Goal: Communication & Community: Answer question/provide support

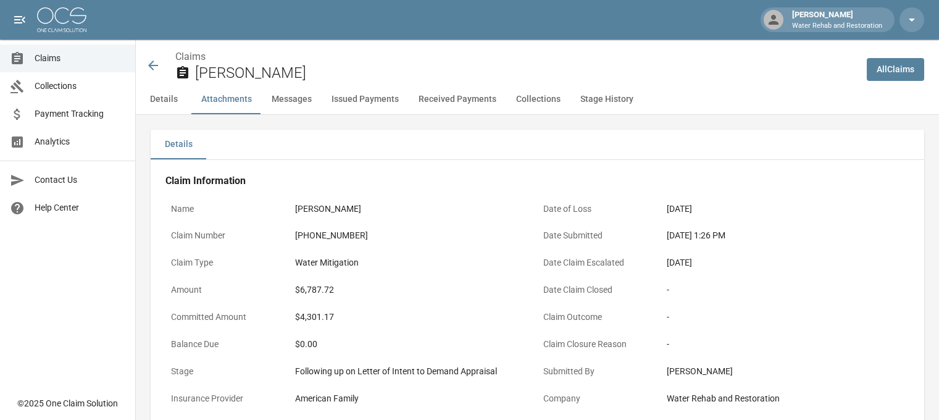
scroll to position [803, 0]
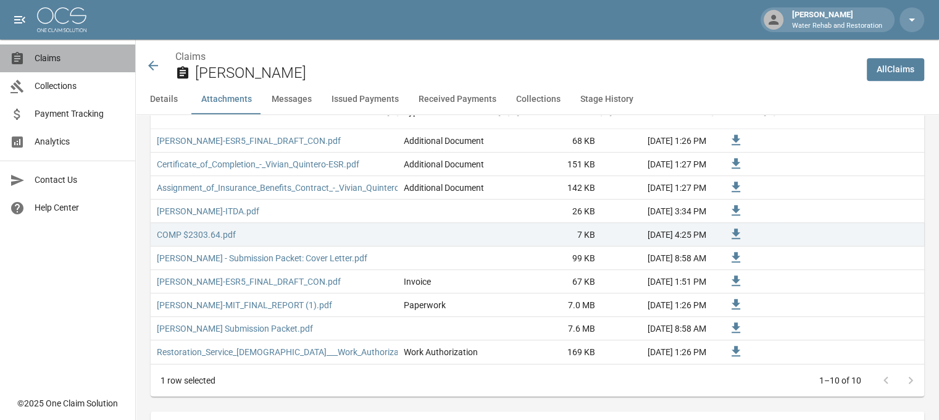
click at [74, 61] on span "Claims" at bounding box center [80, 58] width 91 height 13
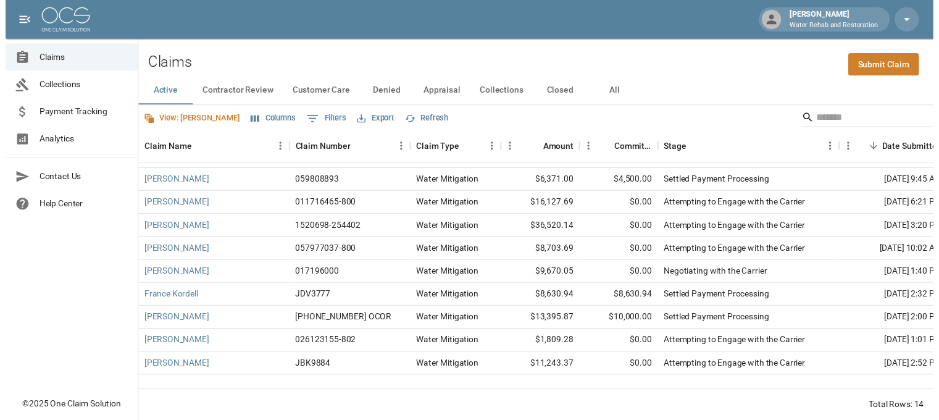
scroll to position [107, 0]
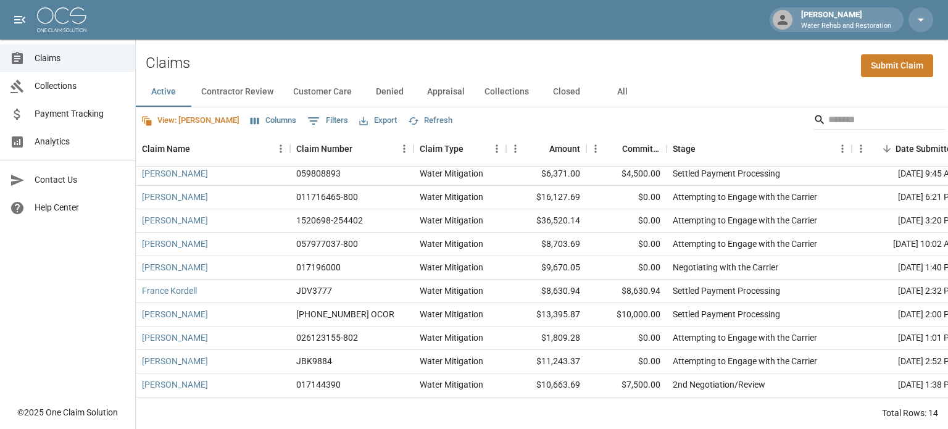
click at [64, 117] on span "Payment Tracking" at bounding box center [80, 113] width 91 height 13
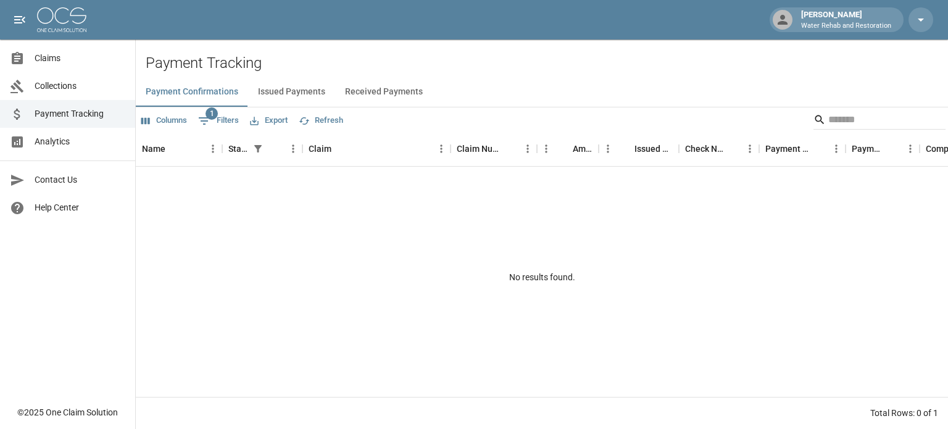
click at [262, 88] on button "Issued Payments" at bounding box center [291, 92] width 87 height 30
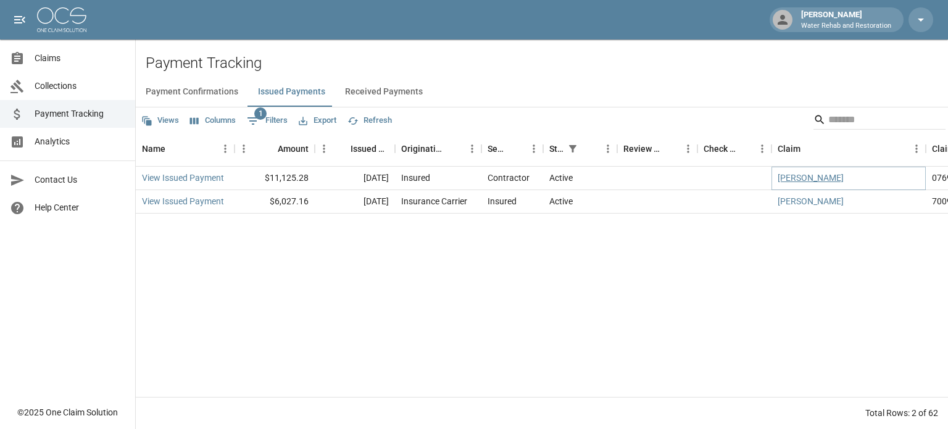
click at [813, 176] on link "[PERSON_NAME]" at bounding box center [811, 178] width 66 height 12
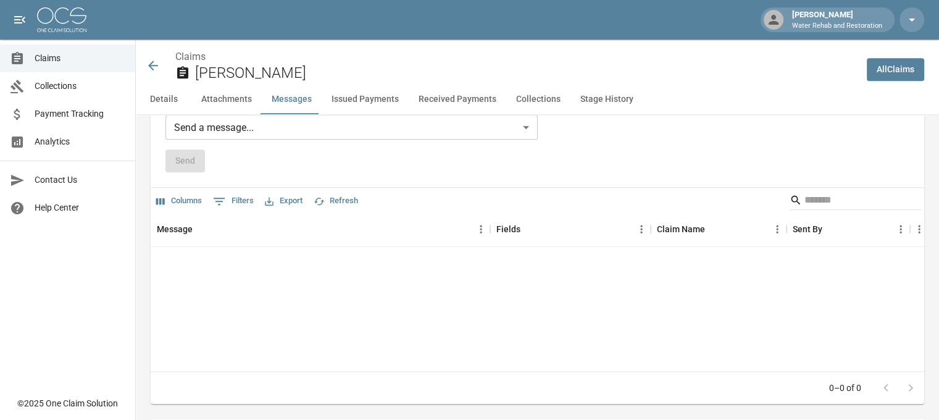
scroll to position [1111, 0]
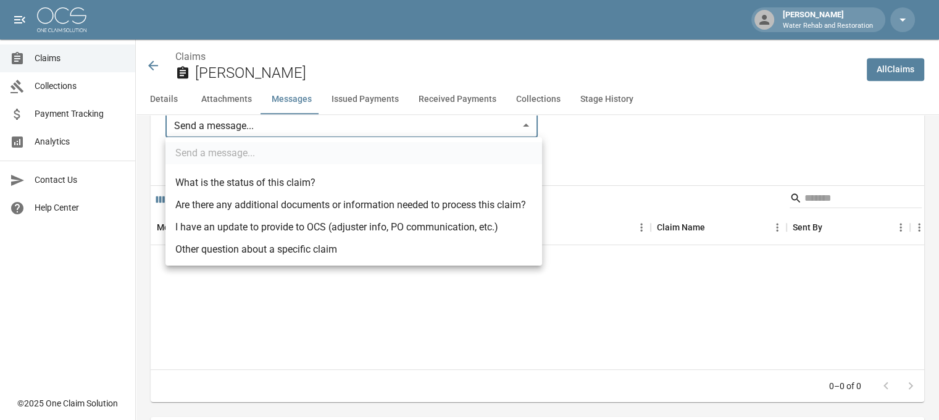
click at [277, 126] on body "[PERSON_NAME] W Water Rehab and Restoration Claims Collections Payment Tracking…" at bounding box center [469, 239] width 939 height 2701
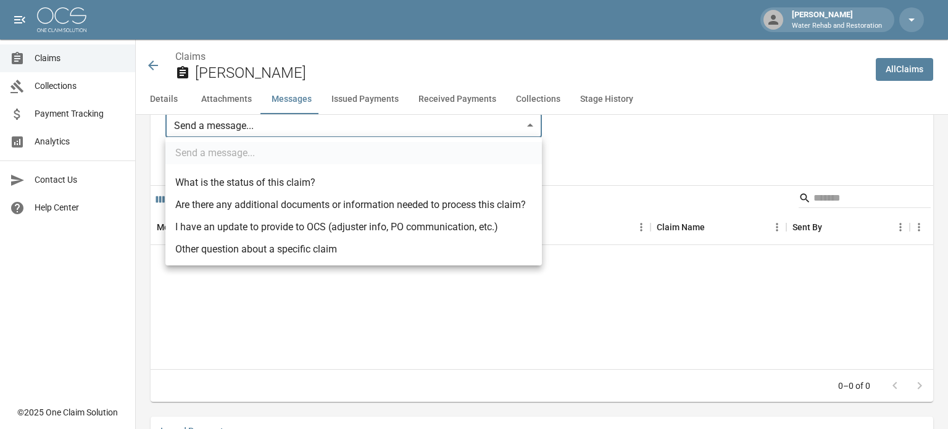
click at [267, 231] on li "I have an update to provide to OCS (adjuster info, PO communication, etc.)" at bounding box center [353, 227] width 377 height 22
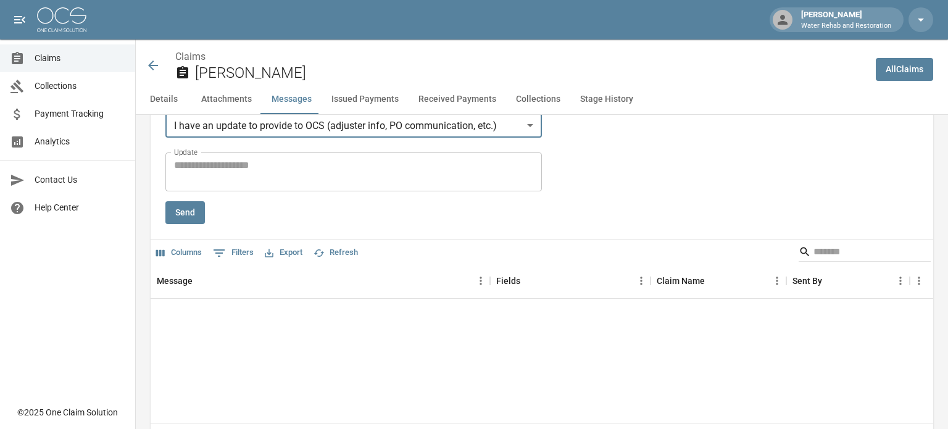
type input "**********"
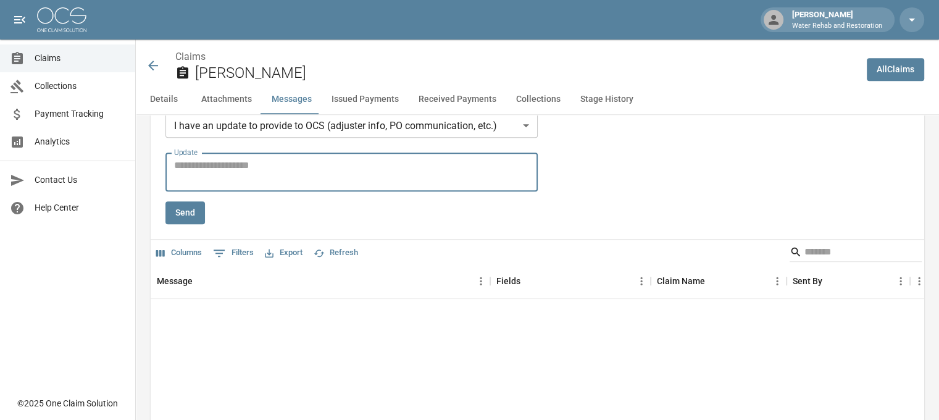
click at [268, 170] on textarea "Update" at bounding box center [351, 172] width 355 height 28
click at [343, 162] on textarea "**********" at bounding box center [353, 172] width 359 height 28
type textarea "**********"
click at [198, 213] on button "Send" at bounding box center [185, 212] width 40 height 23
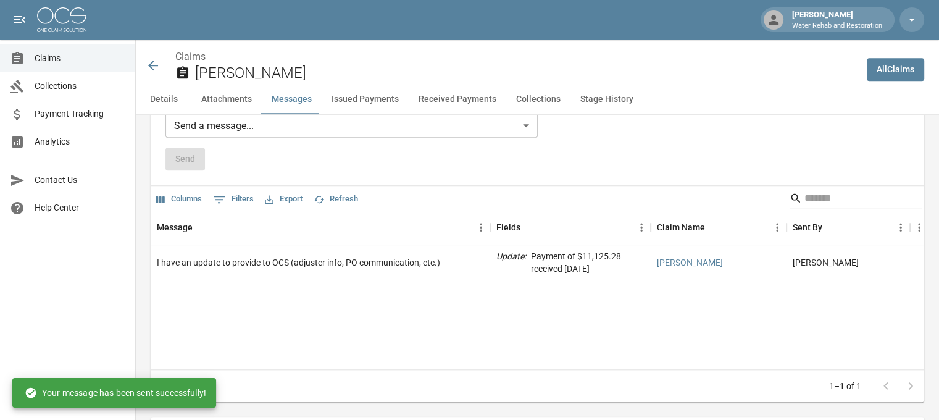
click at [154, 63] on icon at bounding box center [153, 65] width 15 height 15
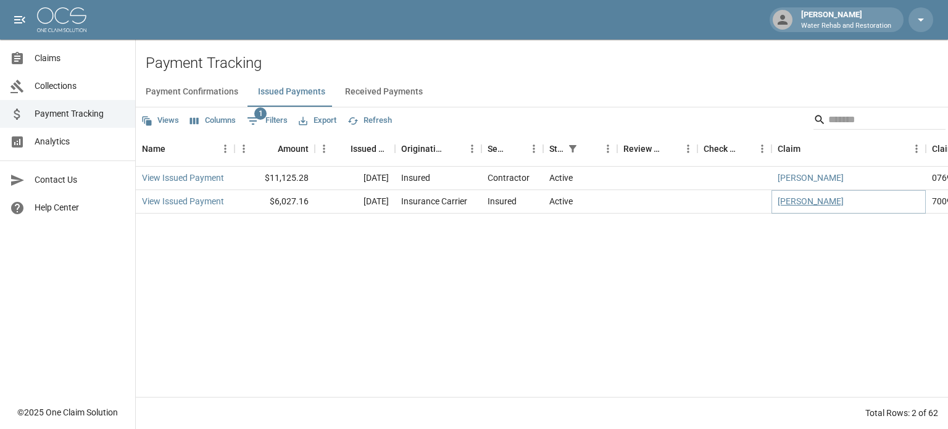
click at [815, 204] on link "[PERSON_NAME]" at bounding box center [811, 201] width 66 height 12
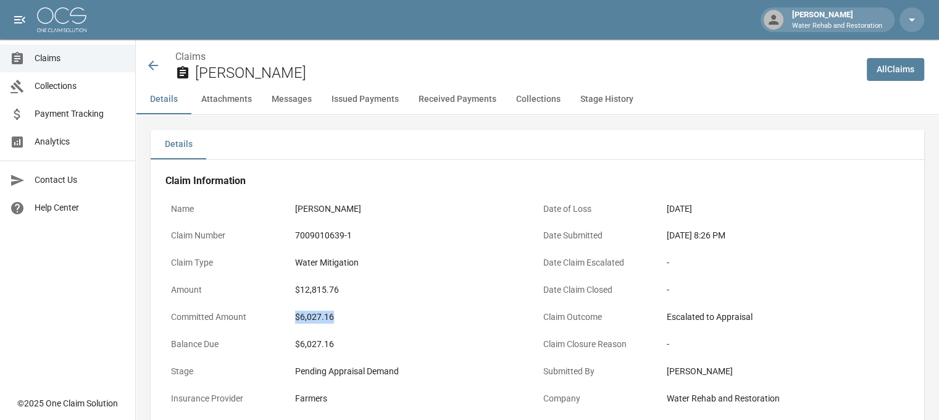
drag, startPoint x: 336, startPoint y: 316, endPoint x: 296, endPoint y: 316, distance: 39.5
click at [296, 316] on div "$6,027.16" at bounding box center [413, 317] width 237 height 13
copy div "$6,027.16"
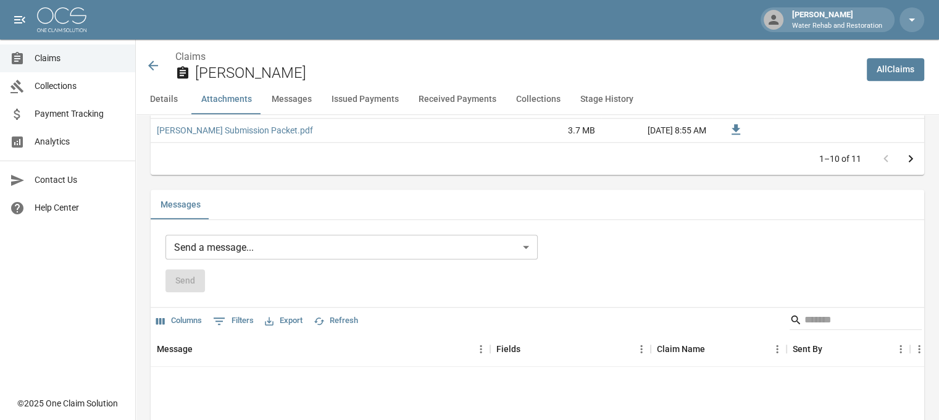
scroll to position [1050, 0]
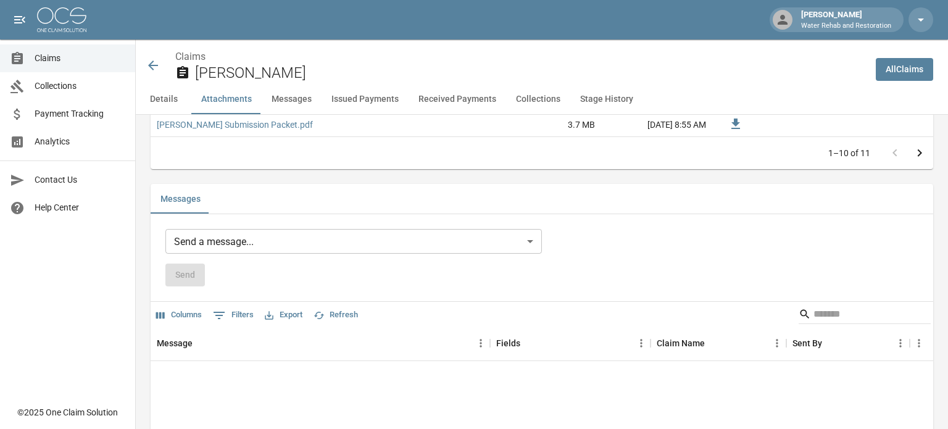
click at [335, 236] on body "[PERSON_NAME] W Water Rehab and Restoration Claims Collections Payment Tracking…" at bounding box center [474, 371] width 948 height 2842
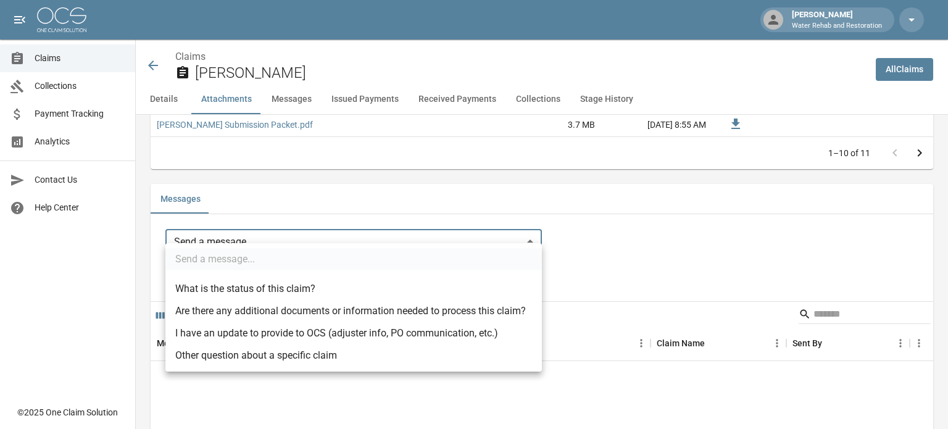
click at [314, 338] on li "I have an update to provide to OCS (adjuster info, PO communication, etc.)" at bounding box center [353, 333] width 377 height 22
type input "**********"
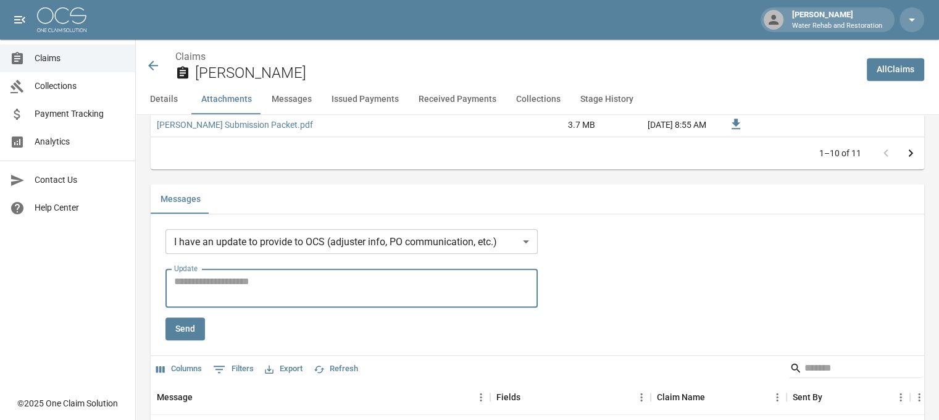
click at [288, 274] on textarea "Update" at bounding box center [351, 288] width 355 height 28
drag, startPoint x: 351, startPoint y: 262, endPoint x: 279, endPoint y: 266, distance: 71.8
click at [279, 274] on textarea "**********" at bounding box center [353, 288] width 359 height 28
paste textarea "**********"
type textarea "**********"
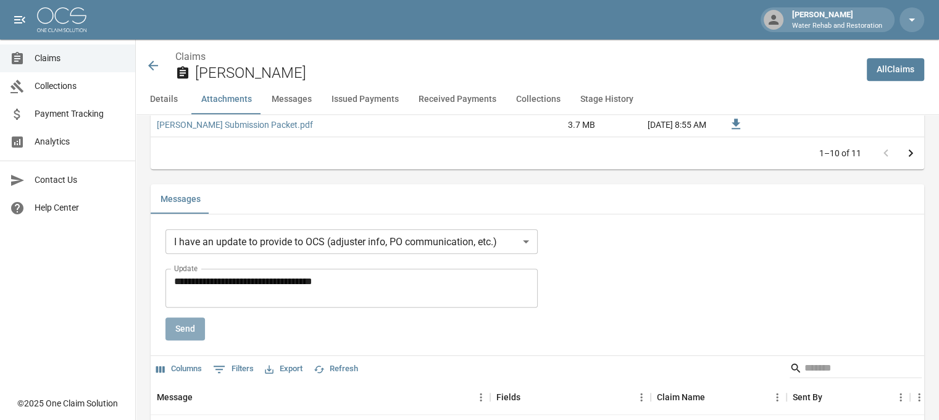
click at [180, 317] on button "Send" at bounding box center [185, 328] width 40 height 23
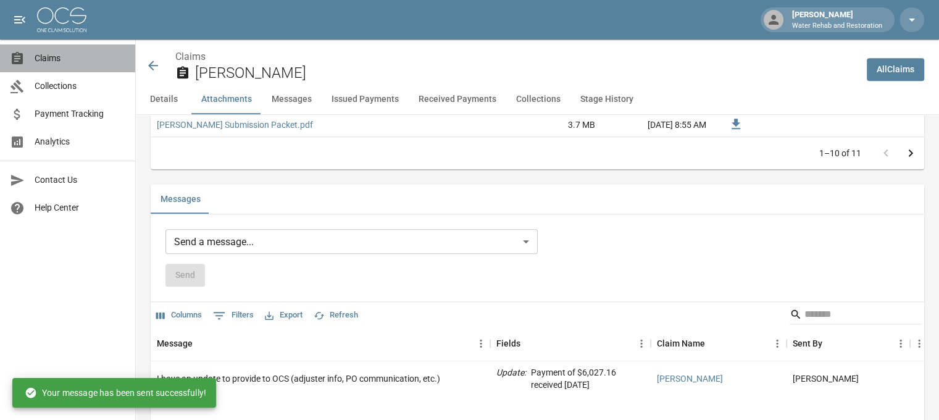
click at [56, 55] on span "Claims" at bounding box center [80, 58] width 91 height 13
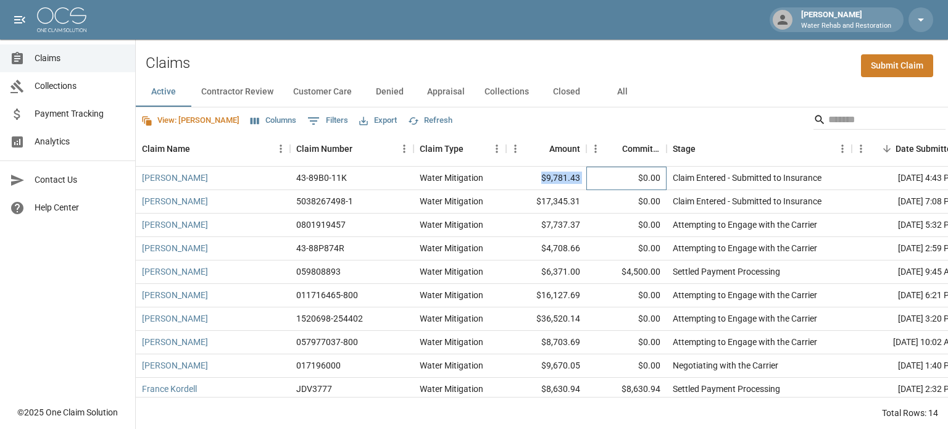
drag, startPoint x: 579, startPoint y: 175, endPoint x: 542, endPoint y: 176, distance: 37.7
click at [542, 176] on div "[PERSON_NAME] 43-89B0-11K Water Mitigation $9,781.43 $0.00 Claim Entered - Subm…" at bounding box center [713, 178] width 1155 height 23
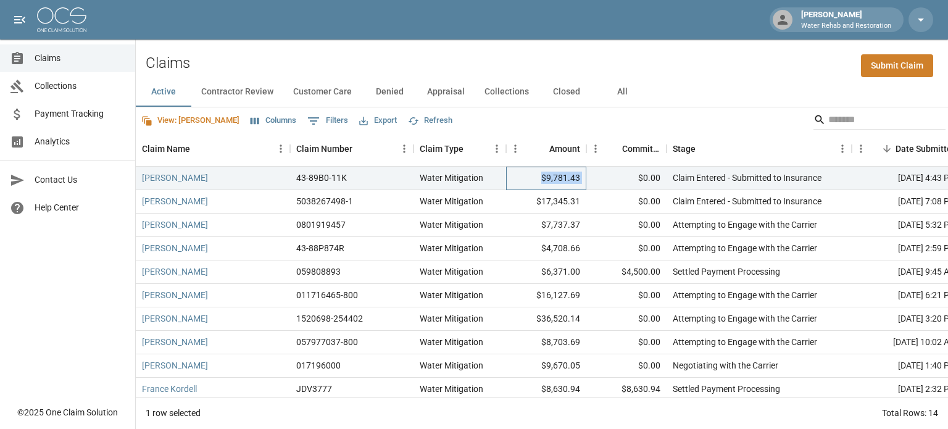
copy div "$9,781.43"
drag, startPoint x: 583, startPoint y: 199, endPoint x: 537, endPoint y: 197, distance: 46.3
click at [537, 197] on div "$17,345.31" at bounding box center [546, 201] width 80 height 23
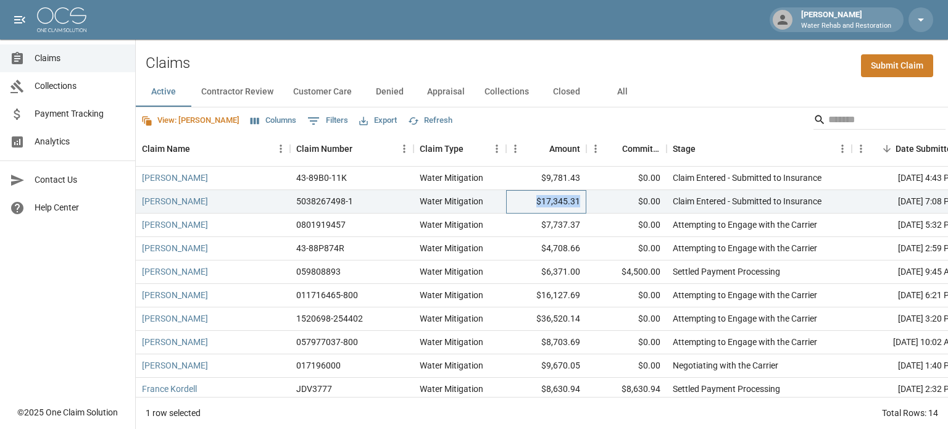
copy div "$17,345.31"
